Goal: Transaction & Acquisition: Subscribe to service/newsletter

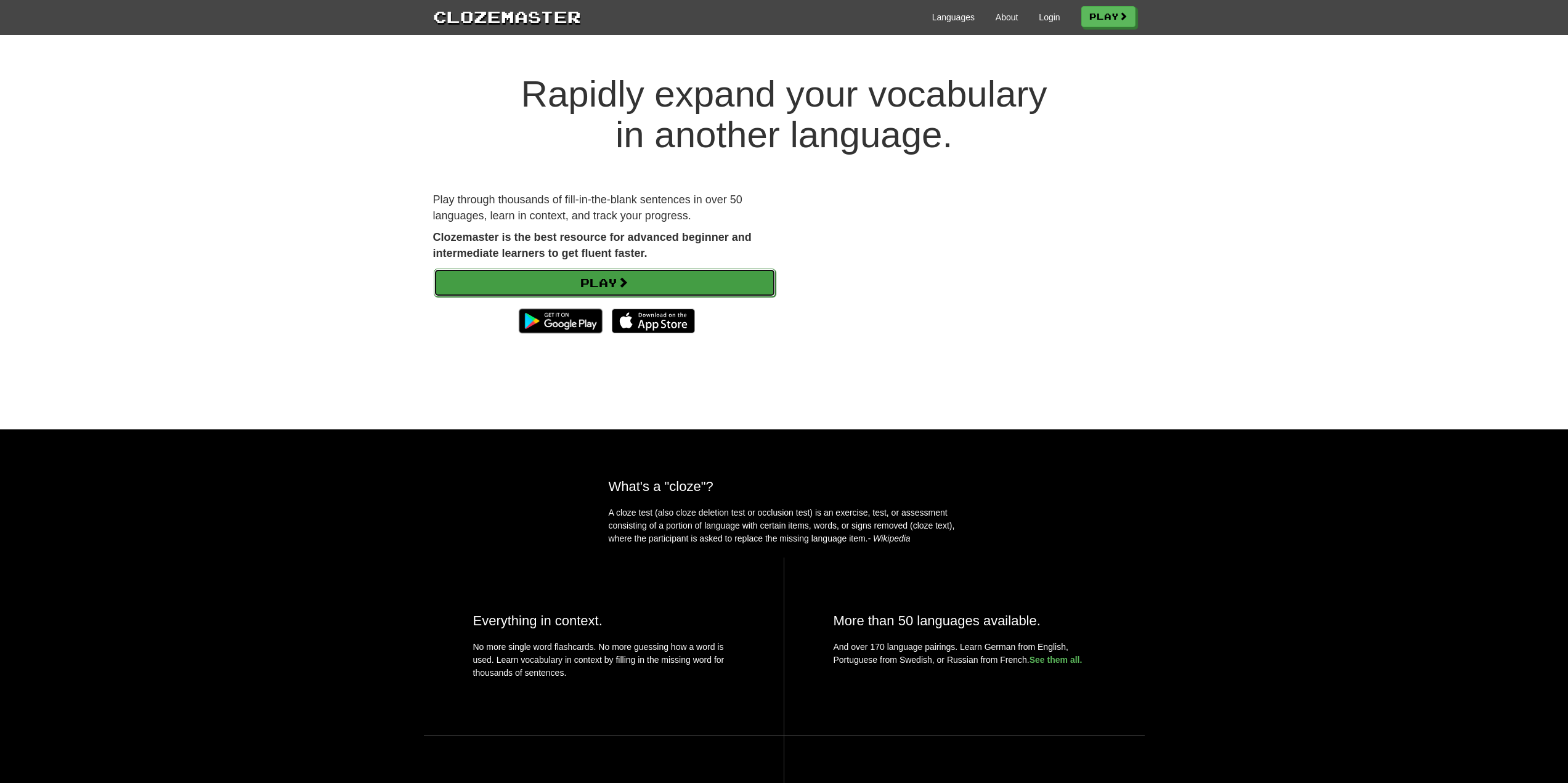
click at [587, 282] on link "Play" at bounding box center [604, 283] width 342 height 28
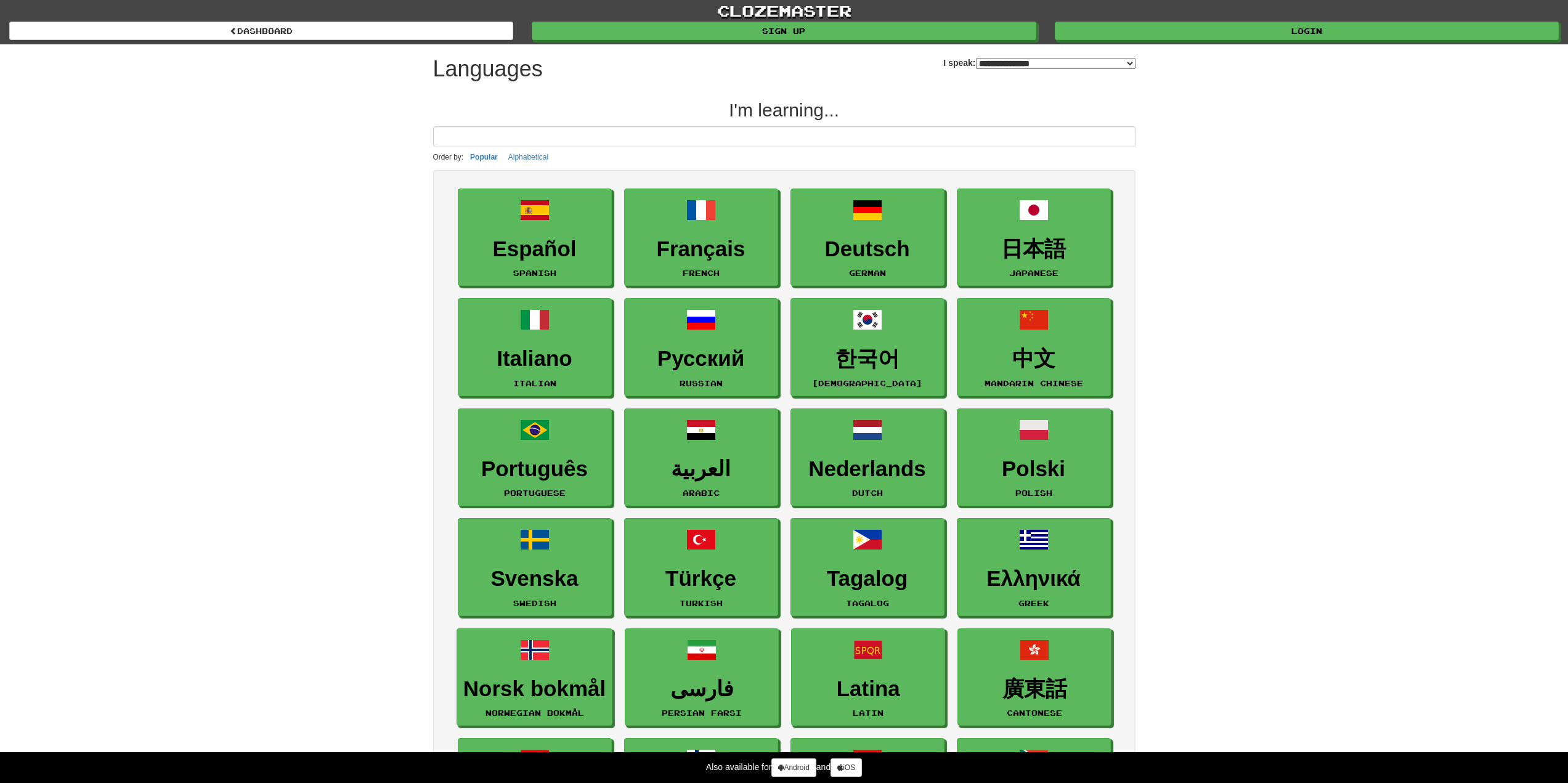
select select "*******"
click at [733, 318] on link "Русский Russian" at bounding box center [701, 348] width 154 height 98
